Goal: Transaction & Acquisition: Book appointment/travel/reservation

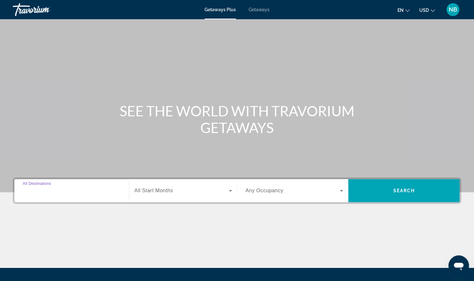
click at [79, 190] on input "Destination All Destinations" at bounding box center [72, 191] width 98 height 8
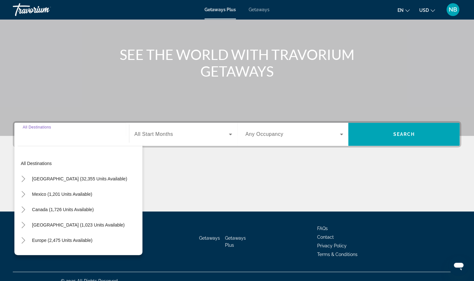
scroll to position [65, 0]
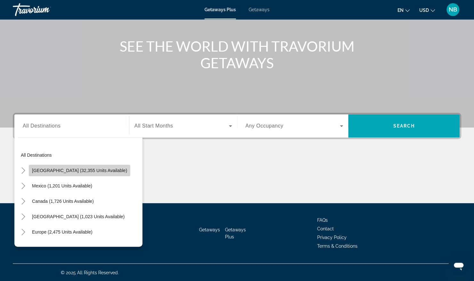
click at [89, 171] on span "[GEOGRAPHIC_DATA] (32,355 units available)" at bounding box center [79, 170] width 95 height 5
type input "**********"
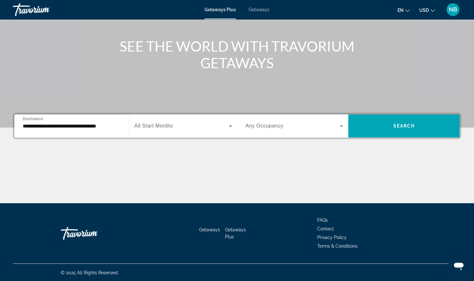
click at [165, 124] on span "All Start Months" at bounding box center [153, 125] width 39 height 5
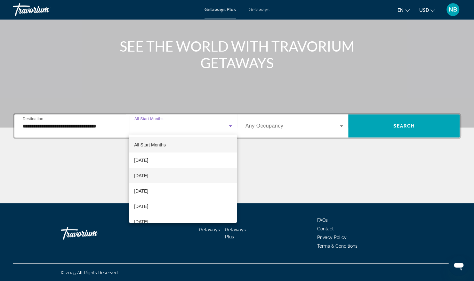
click at [148, 174] on span "[DATE]" at bounding box center [141, 176] width 14 height 8
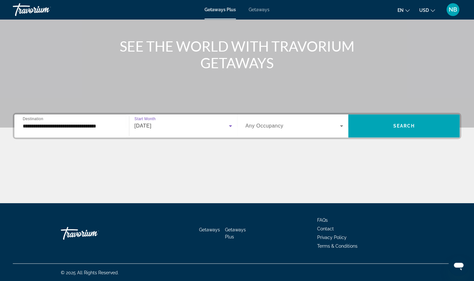
click at [269, 126] on span "Any Occupancy" at bounding box center [264, 125] width 38 height 5
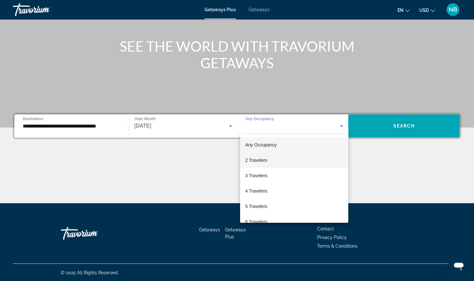
click at [253, 162] on span "2 Travelers" at bounding box center [256, 160] width 22 height 8
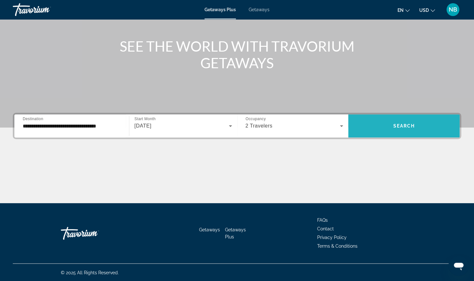
click at [405, 128] on span "Search widget" at bounding box center [403, 125] width 111 height 15
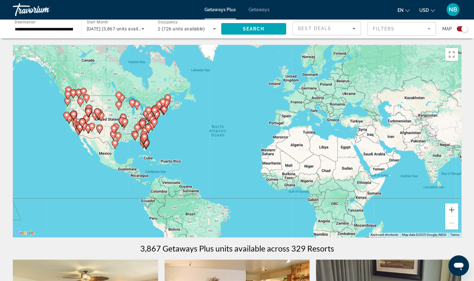
click at [354, 30] on icon "Sort by" at bounding box center [354, 29] width 8 height 8
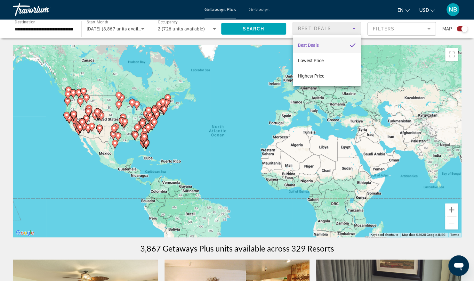
click at [396, 32] on div at bounding box center [237, 140] width 474 height 281
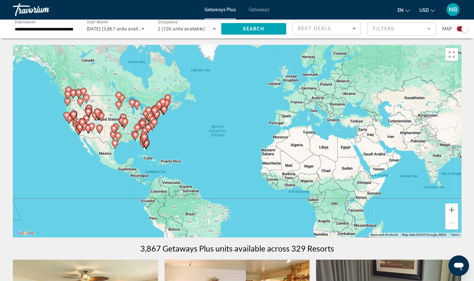
click at [397, 30] on mat-form-field "Filters" at bounding box center [401, 28] width 68 height 13
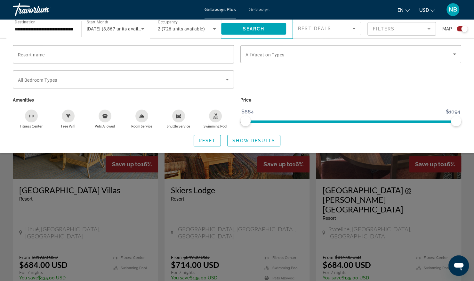
scroll to position [197, 0]
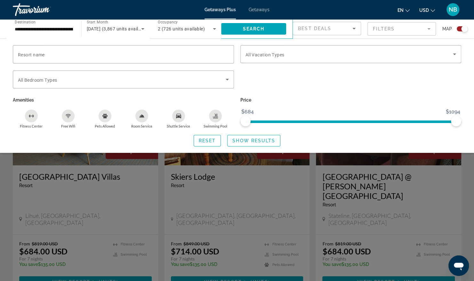
click at [414, 161] on div "Search widget" at bounding box center [237, 188] width 474 height 185
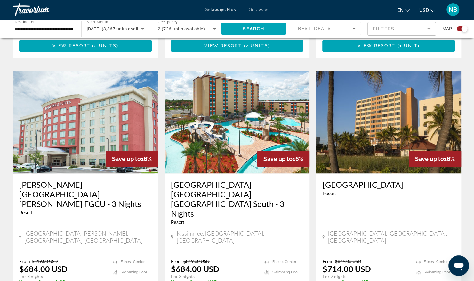
scroll to position [407, 0]
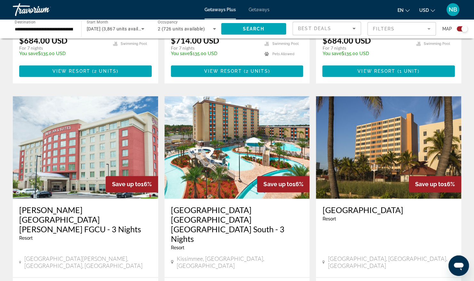
click at [464, 27] on div "Search widget" at bounding box center [464, 29] width 6 height 6
click at [458, 29] on div "Search widget" at bounding box center [460, 29] width 6 height 6
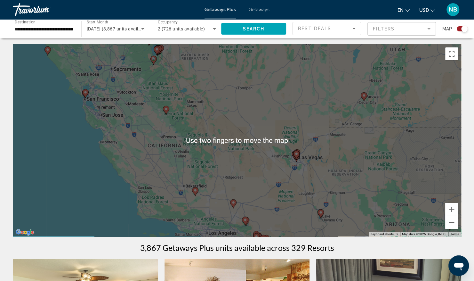
scroll to position [0, 0]
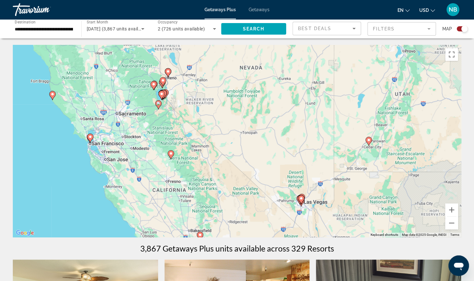
click at [122, 153] on div "To activate drag with keyboard, press Alt + Enter. Once in keyboard drag state,…" at bounding box center [237, 141] width 448 height 192
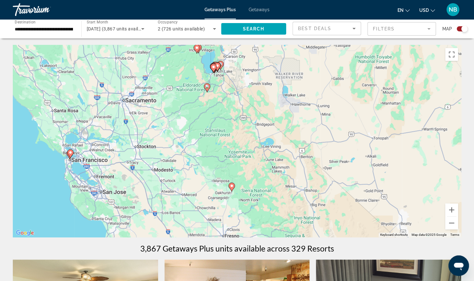
drag, startPoint x: 101, startPoint y: 121, endPoint x: 143, endPoint y: 168, distance: 63.3
click at [143, 168] on div "To activate drag with keyboard, press Alt + Enter. Once in keyboard drag state,…" at bounding box center [237, 141] width 448 height 192
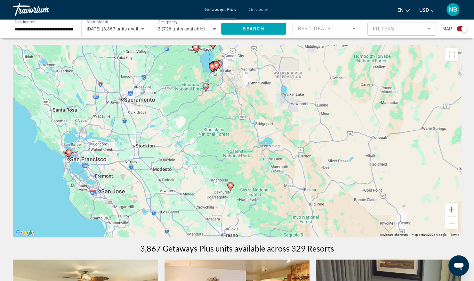
click at [264, 10] on span "Getaways" at bounding box center [259, 9] width 21 height 5
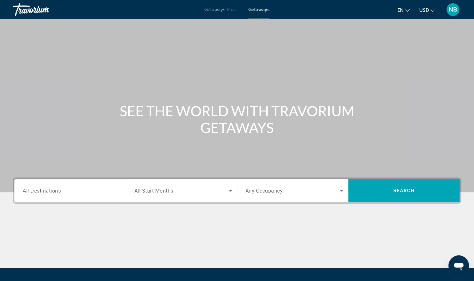
click at [105, 201] on div "Destination All Destinations" at bounding box center [72, 190] width 108 height 23
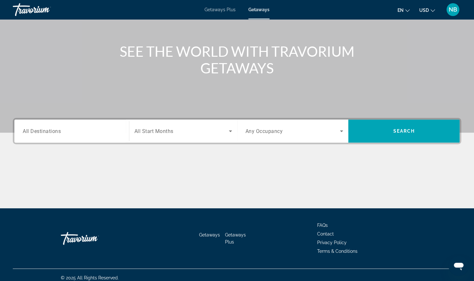
scroll to position [65, 0]
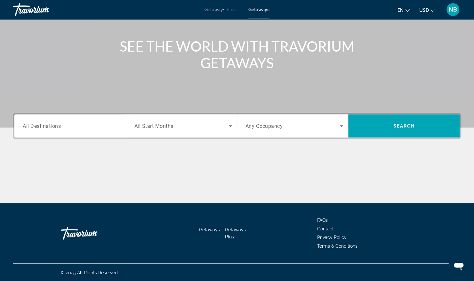
click at [57, 127] on span "All Destinations" at bounding box center [42, 126] width 38 height 6
click at [57, 127] on input "Destination All Destinations" at bounding box center [72, 126] width 98 height 8
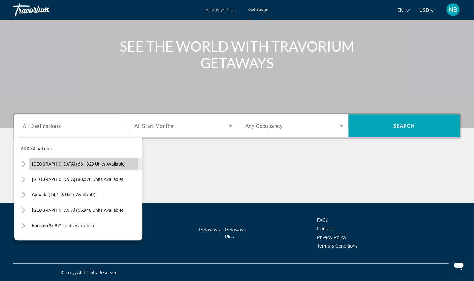
click at [58, 161] on span "United States (661,323 units available)" at bounding box center [79, 163] width 94 height 5
type input "**********"
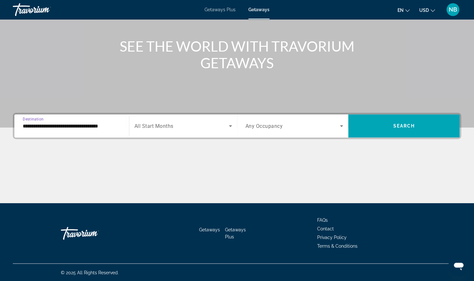
click at [163, 127] on span "All Start Months" at bounding box center [153, 126] width 39 height 6
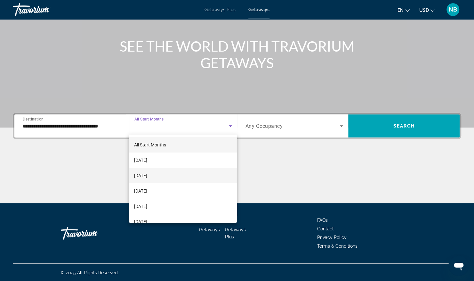
click at [147, 175] on span "[DATE]" at bounding box center [140, 176] width 13 height 8
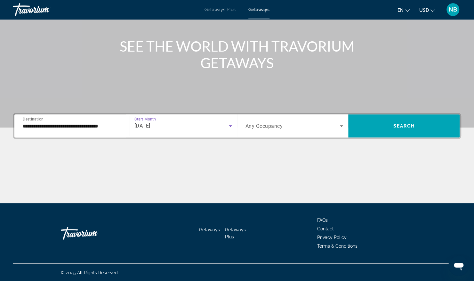
click at [275, 128] on span "Any Occupancy" at bounding box center [263, 126] width 37 height 6
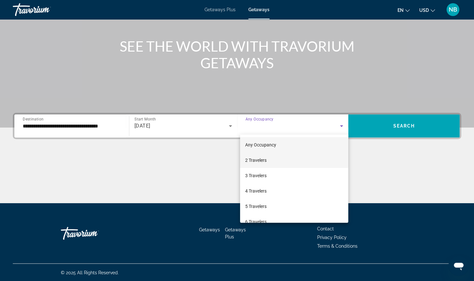
click at [265, 159] on span "2 Travelers" at bounding box center [255, 160] width 21 height 8
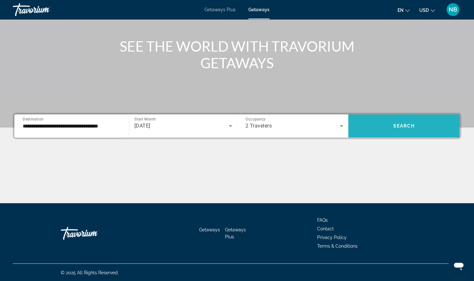
click at [405, 120] on span "Search widget" at bounding box center [403, 125] width 111 height 15
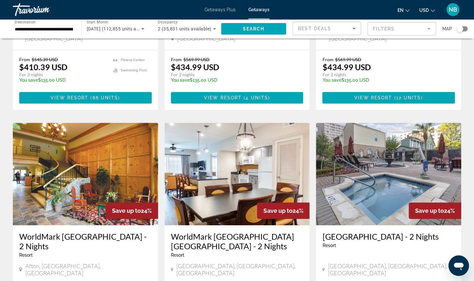
scroll to position [156, 0]
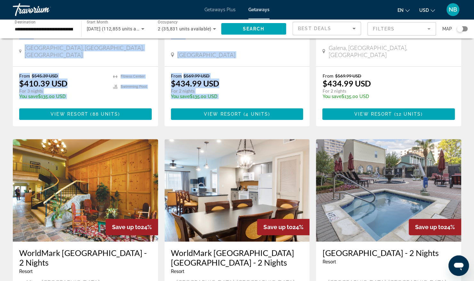
drag, startPoint x: 462, startPoint y: 29, endPoint x: 480, endPoint y: 24, distance: 18.3
click at [462, 27] on div "Search widget" at bounding box center [460, 29] width 6 height 6
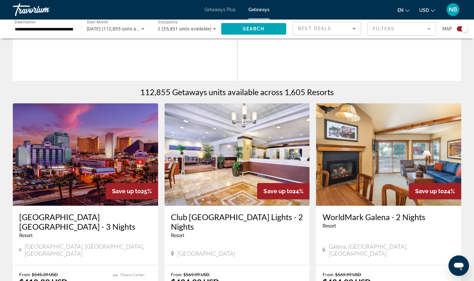
scroll to position [355, 0]
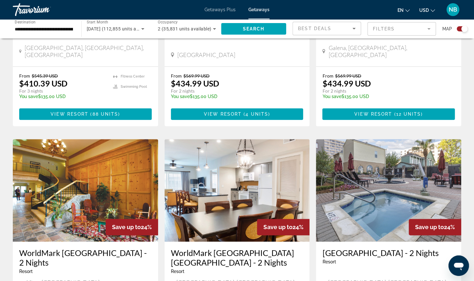
click at [387, 29] on mat-form-field "Filters" at bounding box center [401, 28] width 68 height 13
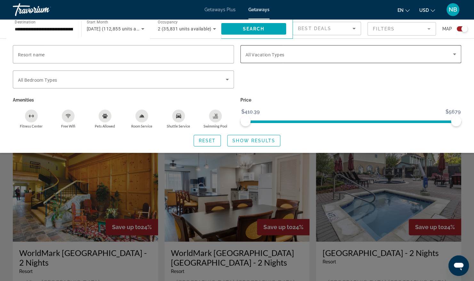
click at [273, 53] on span "All Vacation Types" at bounding box center [264, 54] width 39 height 5
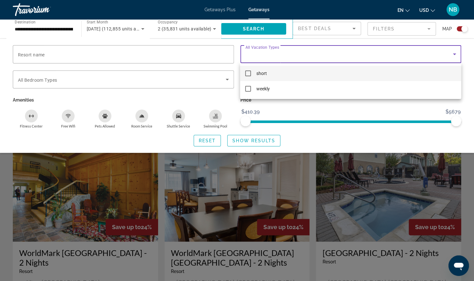
click at [248, 75] on mat-pseudo-checkbox at bounding box center [248, 73] width 6 height 6
click at [125, 51] on div at bounding box center [237, 140] width 474 height 281
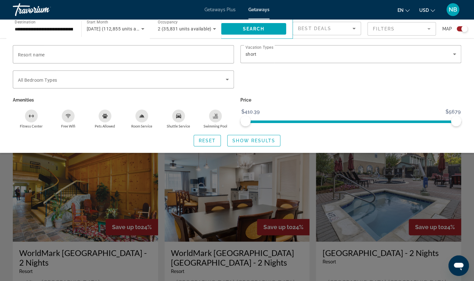
scroll to position [109, 0]
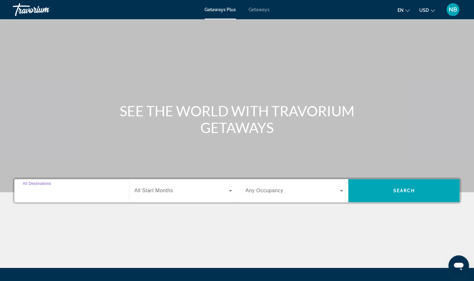
click at [73, 190] on input "Destination All Destinations" at bounding box center [72, 191] width 98 height 8
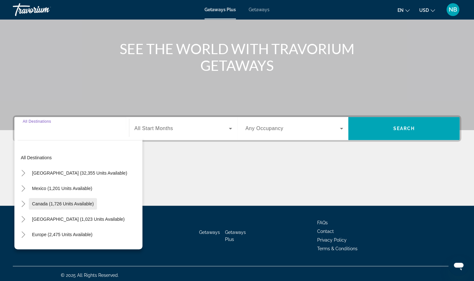
scroll to position [65, 0]
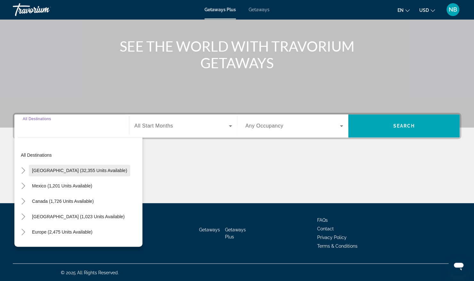
click at [74, 165] on span "Search widget" at bounding box center [79, 170] width 101 height 15
type input "**********"
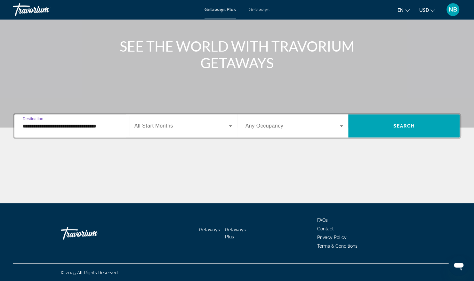
click at [157, 121] on div "Search widget" at bounding box center [183, 126] width 98 height 18
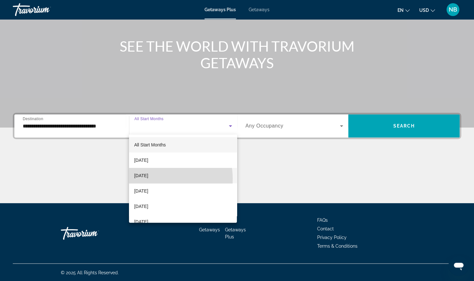
click at [148, 179] on span "[DATE]" at bounding box center [141, 176] width 14 height 8
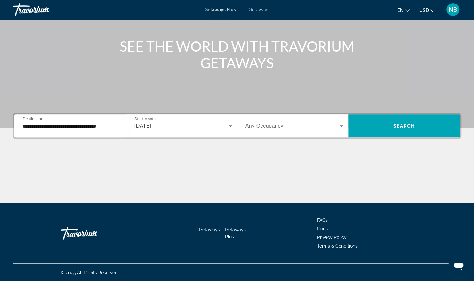
click at [274, 127] on span "Any Occupancy" at bounding box center [264, 125] width 38 height 5
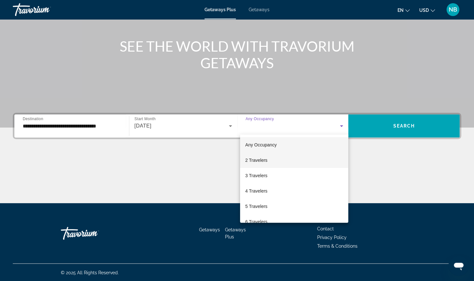
click at [246, 162] on span "2 Travelers" at bounding box center [256, 160] width 22 height 8
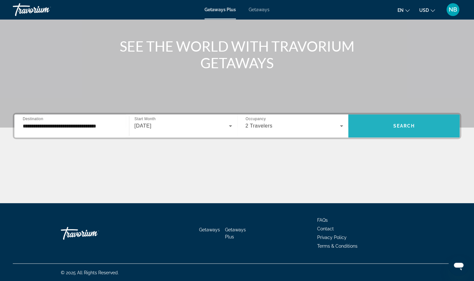
click at [394, 124] on span "Search" at bounding box center [404, 125] width 22 height 5
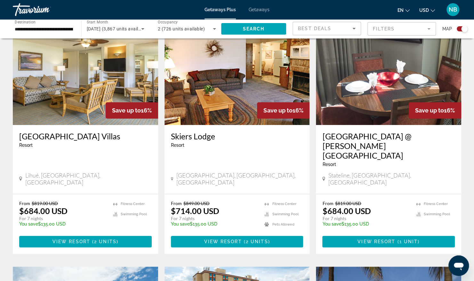
scroll to position [234, 0]
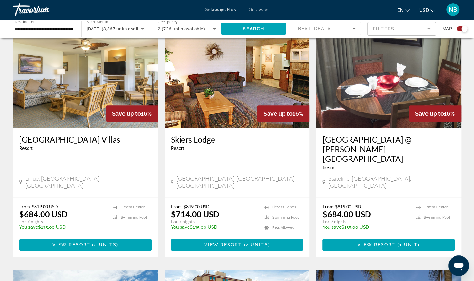
click at [51, 72] on img "Main content" at bounding box center [85, 77] width 145 height 102
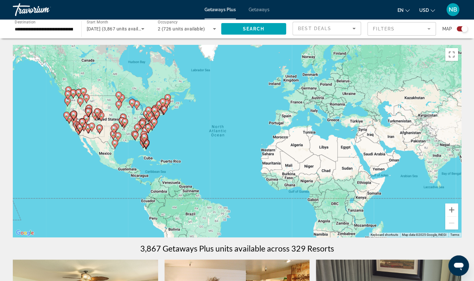
click at [267, 11] on span "Getaways" at bounding box center [259, 9] width 21 height 5
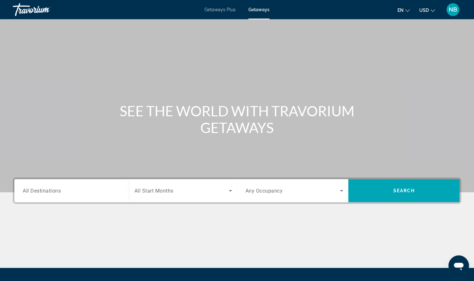
click at [40, 190] on span "All Destinations" at bounding box center [42, 190] width 38 height 6
click at [40, 190] on input "Destination All Destinations" at bounding box center [72, 191] width 98 height 8
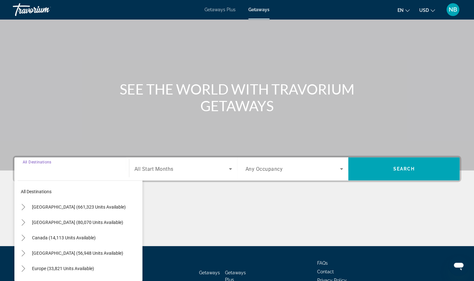
scroll to position [65, 0]
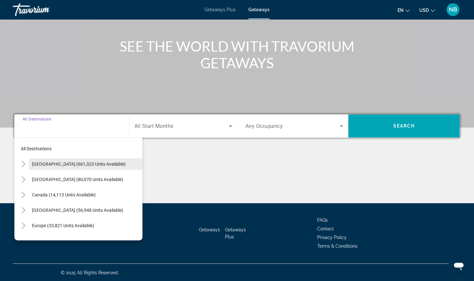
click at [55, 165] on span "[GEOGRAPHIC_DATA] (661,323 units available)" at bounding box center [79, 163] width 94 height 5
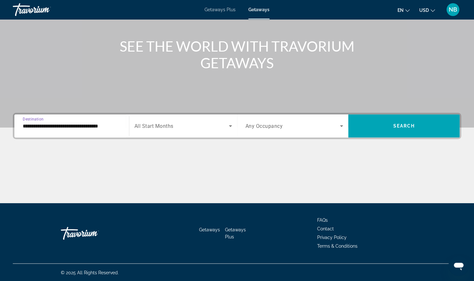
click at [168, 128] on span "All Start Months" at bounding box center [153, 126] width 39 height 6
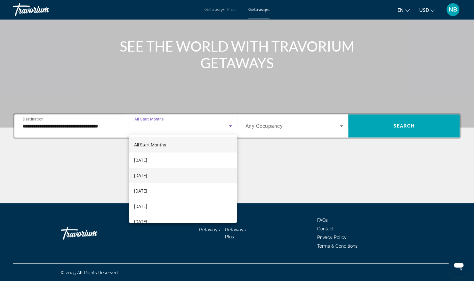
click at [147, 176] on span "[DATE]" at bounding box center [140, 176] width 13 height 8
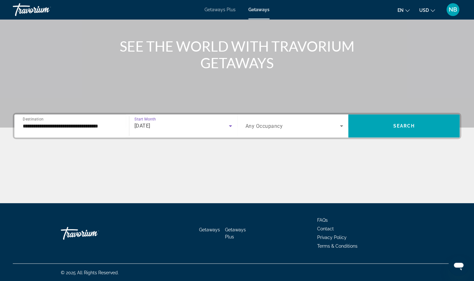
click at [293, 129] on span "Search widget" at bounding box center [292, 126] width 95 height 8
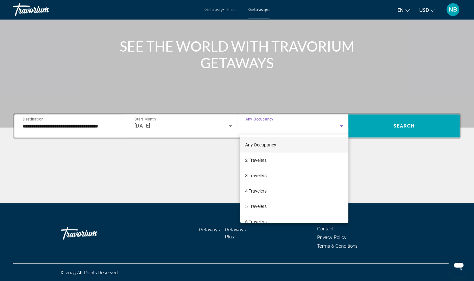
click at [60, 124] on div at bounding box center [237, 140] width 474 height 281
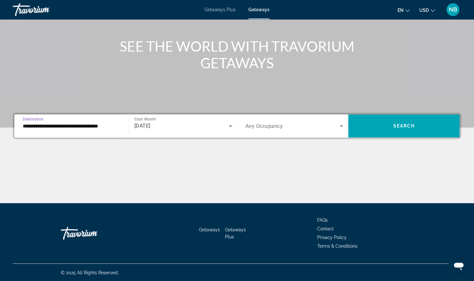
click at [60, 126] on input "**********" at bounding box center [72, 126] width 98 height 8
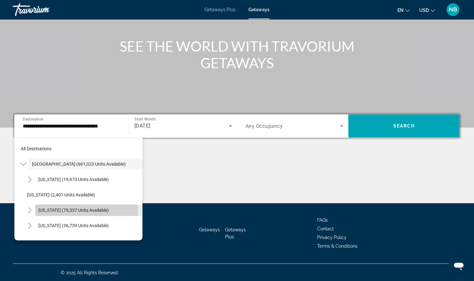
click at [69, 210] on span "[US_STATE] (79,337 units available)" at bounding box center [73, 209] width 70 height 5
type input "**********"
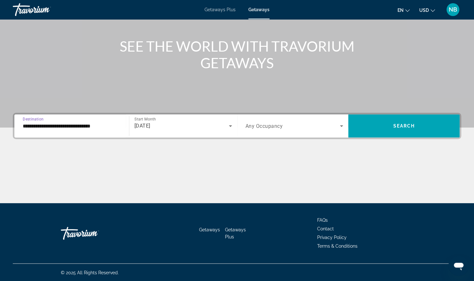
click at [272, 125] on span "Any Occupancy" at bounding box center [263, 126] width 37 height 6
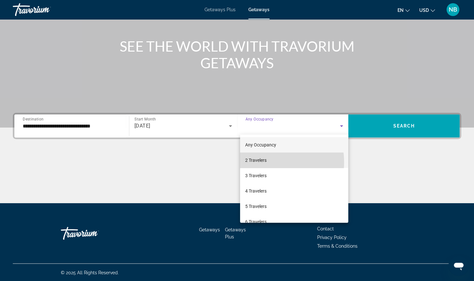
click at [264, 162] on span "2 Travelers" at bounding box center [255, 160] width 21 height 8
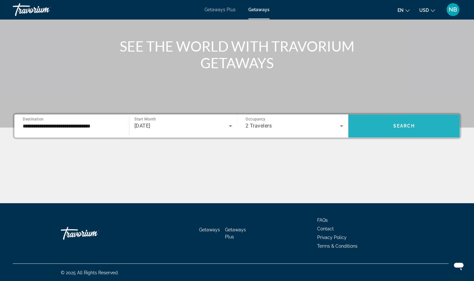
click at [407, 126] on span "Search" at bounding box center [404, 125] width 22 height 5
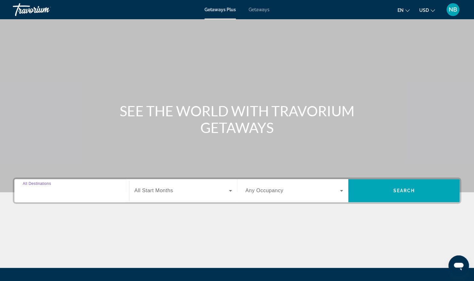
click at [63, 189] on input "Destination All Destinations" at bounding box center [72, 191] width 98 height 8
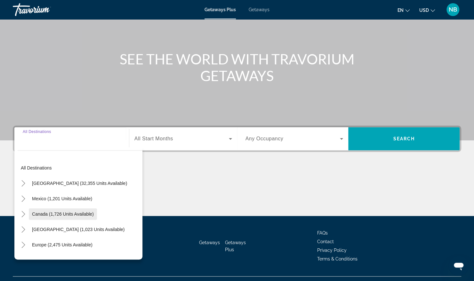
scroll to position [65, 0]
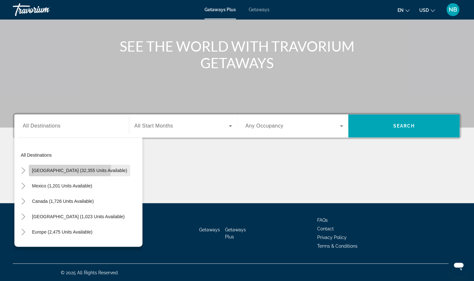
click at [63, 166] on span "Search widget" at bounding box center [79, 170] width 101 height 15
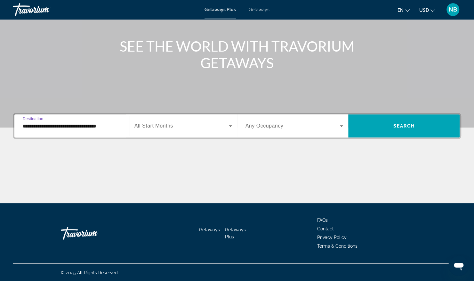
click at [158, 127] on span "All Start Months" at bounding box center [153, 125] width 39 height 5
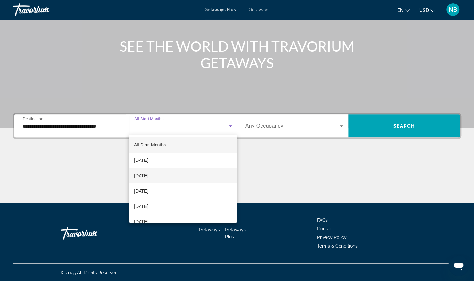
click at [148, 172] on span "[DATE]" at bounding box center [141, 176] width 14 height 8
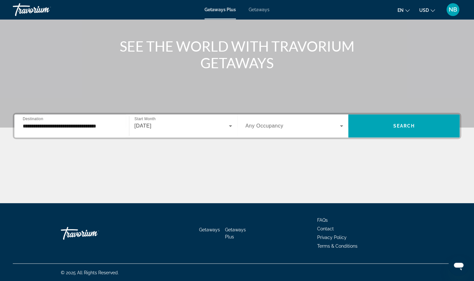
click at [265, 128] on span "Any Occupancy" at bounding box center [264, 125] width 38 height 5
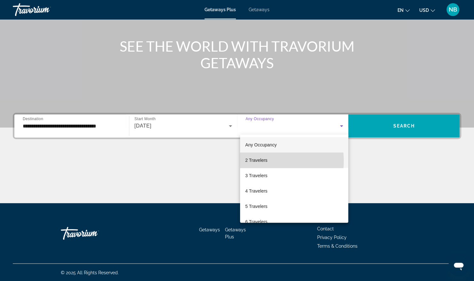
click at [256, 161] on span "2 Travelers" at bounding box center [256, 160] width 22 height 8
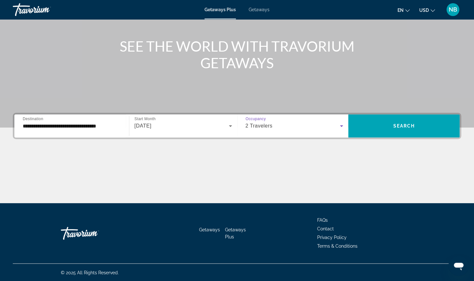
click at [40, 125] on input "**********" at bounding box center [72, 126] width 98 height 8
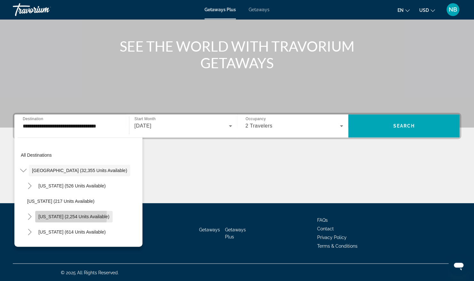
click at [60, 215] on span "[US_STATE] (2,254 units available)" at bounding box center [73, 216] width 71 height 5
type input "**********"
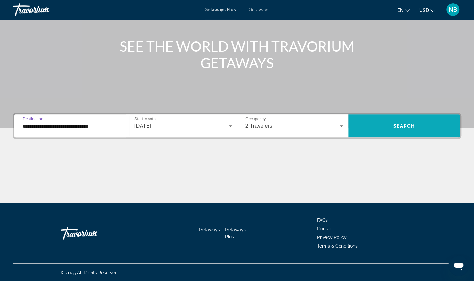
click at [405, 125] on span "Search" at bounding box center [404, 125] width 22 height 5
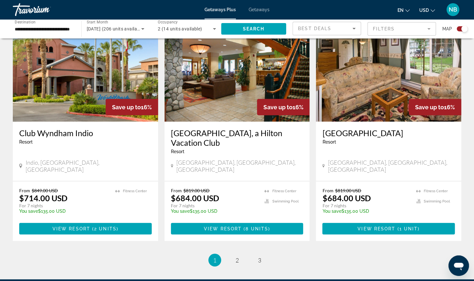
scroll to position [954, 0]
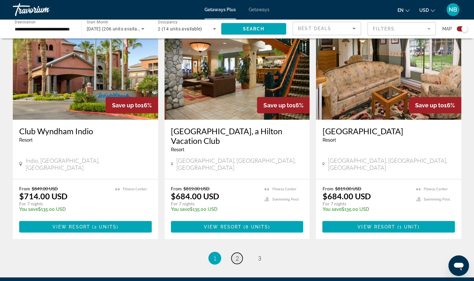
click at [238, 254] on span "2" at bounding box center [237, 257] width 3 height 7
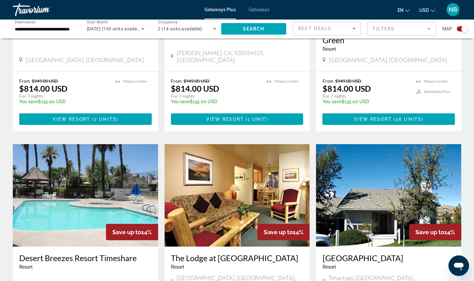
scroll to position [962, 0]
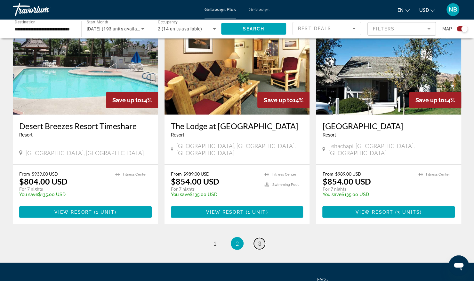
click at [261, 240] on span "3" at bounding box center [259, 243] width 3 height 7
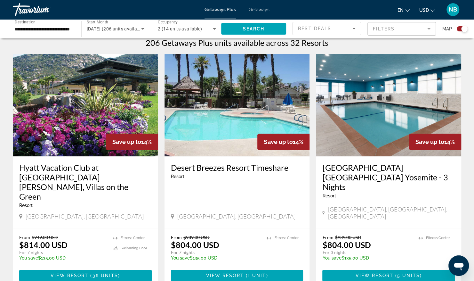
scroll to position [206, 0]
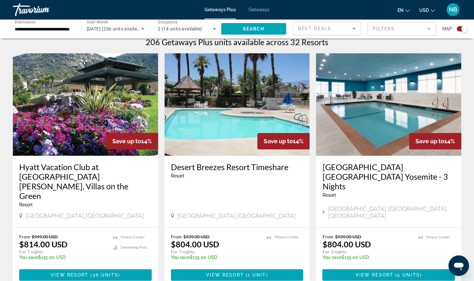
click at [79, 104] on img "Main content" at bounding box center [85, 104] width 145 height 102
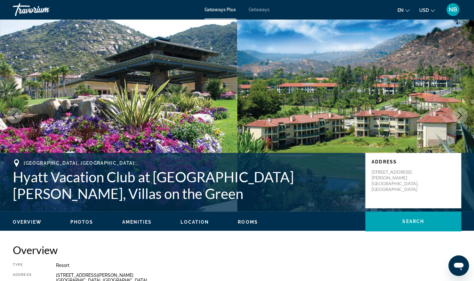
click at [194, 100] on img "Main content" at bounding box center [118, 115] width 237 height 192
click at [407, 91] on img "Main content" at bounding box center [355, 115] width 237 height 192
click at [462, 113] on icon "Next image" at bounding box center [460, 115] width 8 height 8
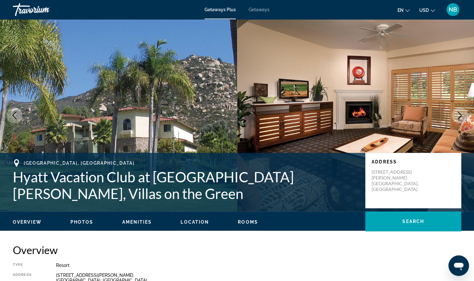
click at [465, 113] on button "Next image" at bounding box center [460, 115] width 16 height 16
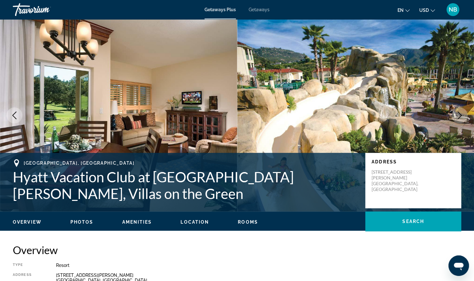
click at [465, 114] on button "Next image" at bounding box center [460, 115] width 16 height 16
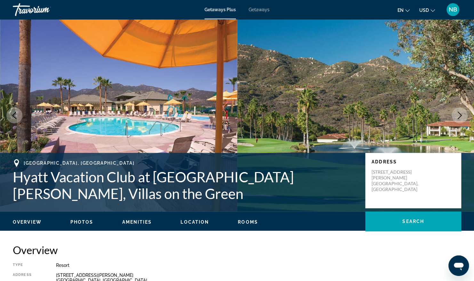
click at [465, 114] on button "Next image" at bounding box center [460, 115] width 16 height 16
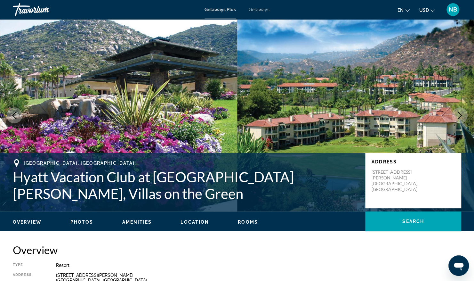
click at [465, 114] on button "Next image" at bounding box center [460, 115] width 16 height 16
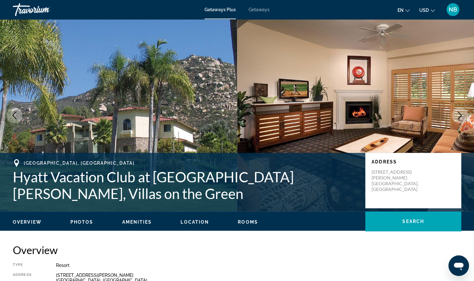
click at [465, 114] on button "Next image" at bounding box center [460, 115] width 16 height 16
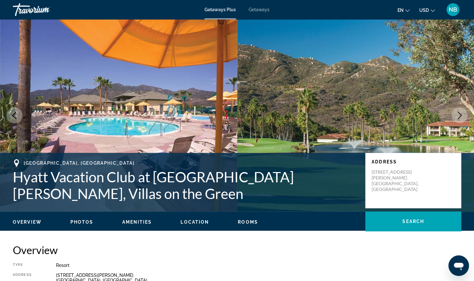
click at [465, 114] on button "Next image" at bounding box center [460, 115] width 16 height 16
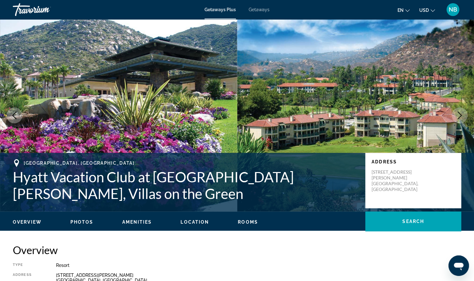
click at [465, 114] on button "Next image" at bounding box center [460, 115] width 16 height 16
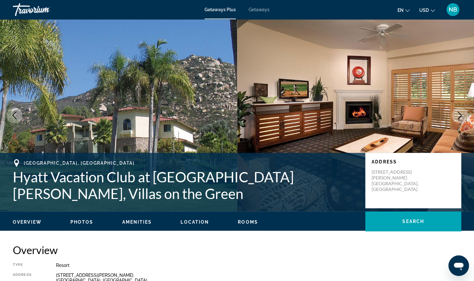
click at [465, 114] on button "Next image" at bounding box center [460, 115] width 16 height 16
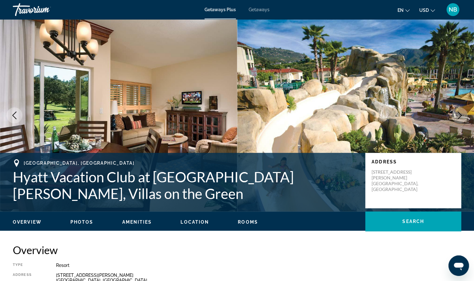
click at [465, 114] on button "Next image" at bounding box center [460, 115] width 16 height 16
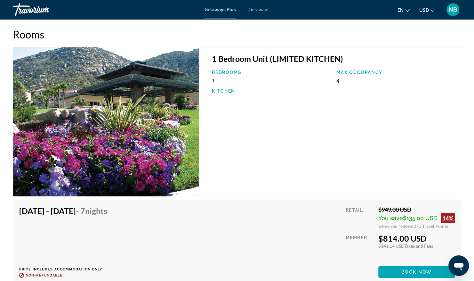
scroll to position [1050, 0]
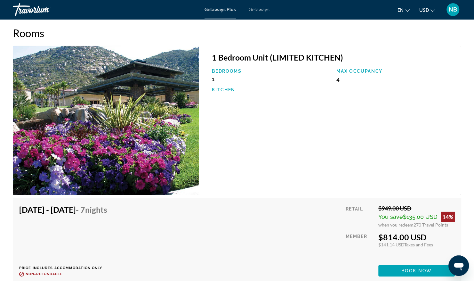
click at [119, 136] on img "Main content" at bounding box center [106, 120] width 186 height 149
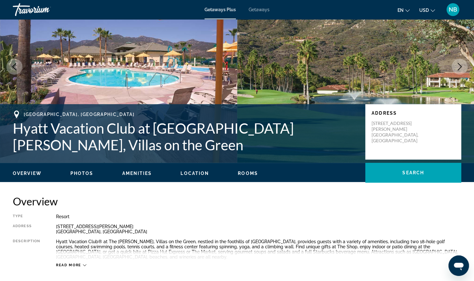
scroll to position [0, 0]
